Goal: Task Accomplishment & Management: Use online tool/utility

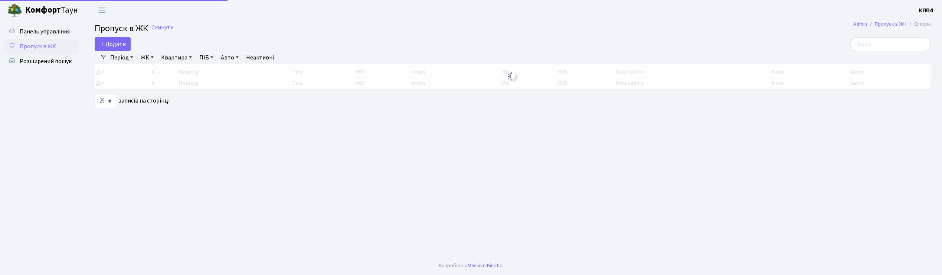
select select "25"
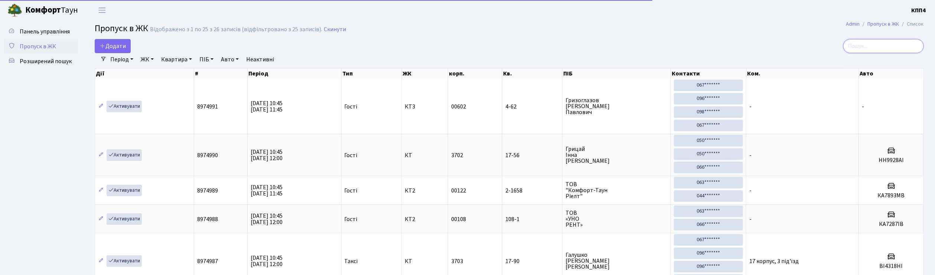
click at [878, 42] on input "search" at bounding box center [883, 46] width 81 height 14
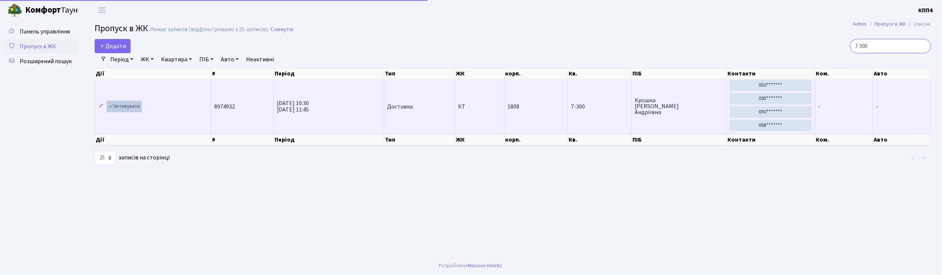
type input "7-300"
click at [123, 105] on link "Активувати" at bounding box center [124, 107] width 35 height 12
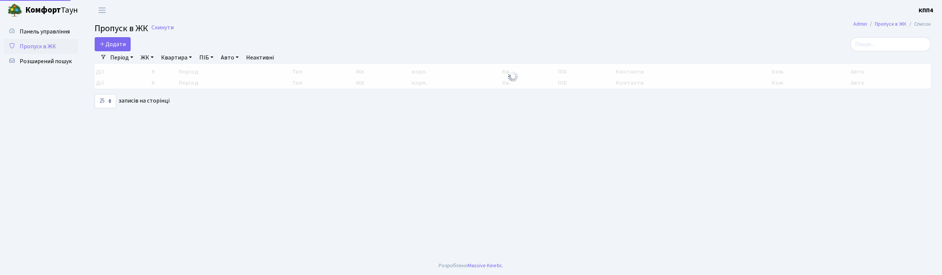
select select "25"
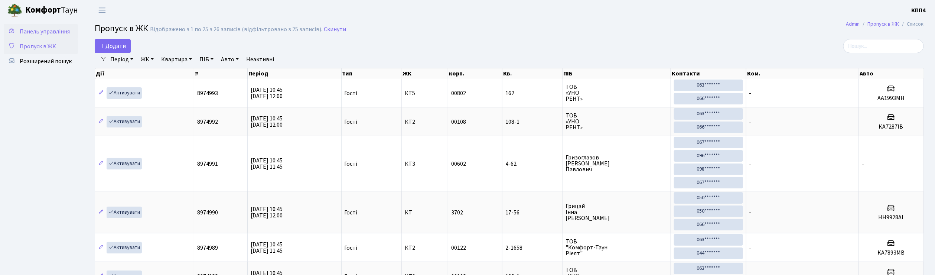
click at [30, 27] on span "Панель управління" at bounding box center [45, 31] width 50 height 8
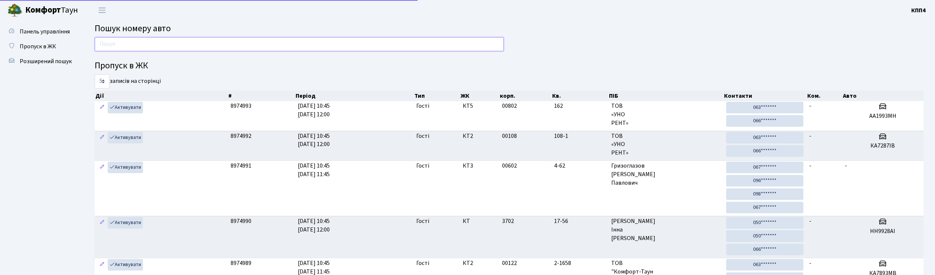
click at [177, 44] on input "text" at bounding box center [299, 44] width 409 height 14
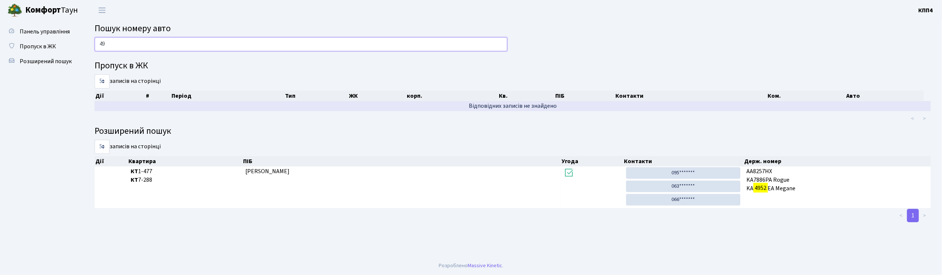
type input "4"
